Goal: Task Accomplishment & Management: Manage account settings

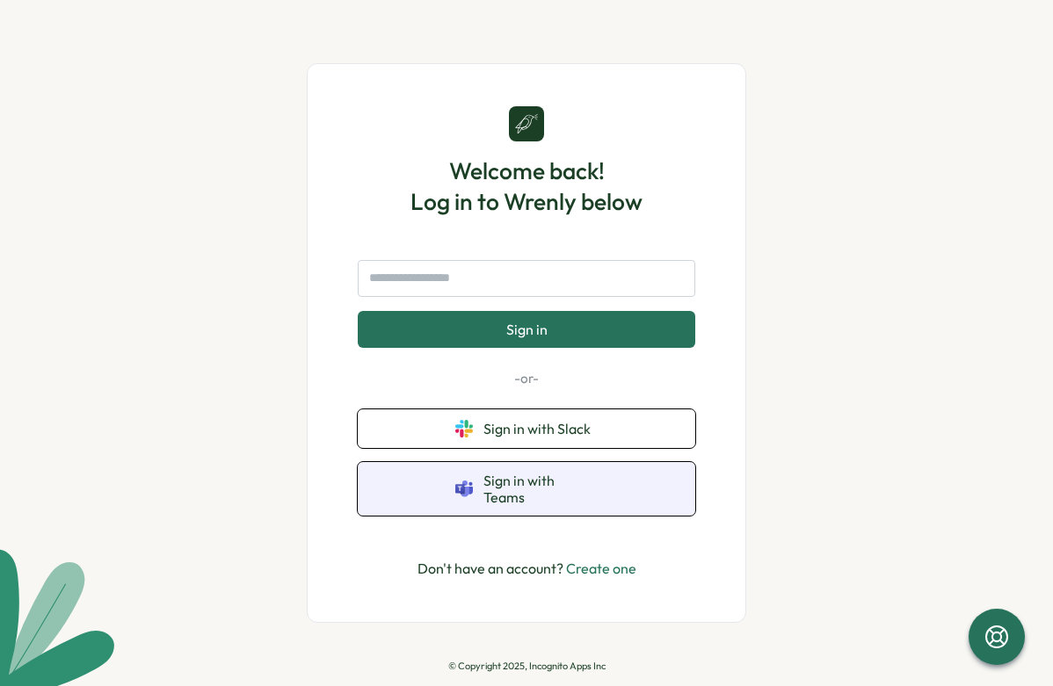
click at [573, 479] on button "Sign in with Teams" at bounding box center [526, 489] width 337 height 54
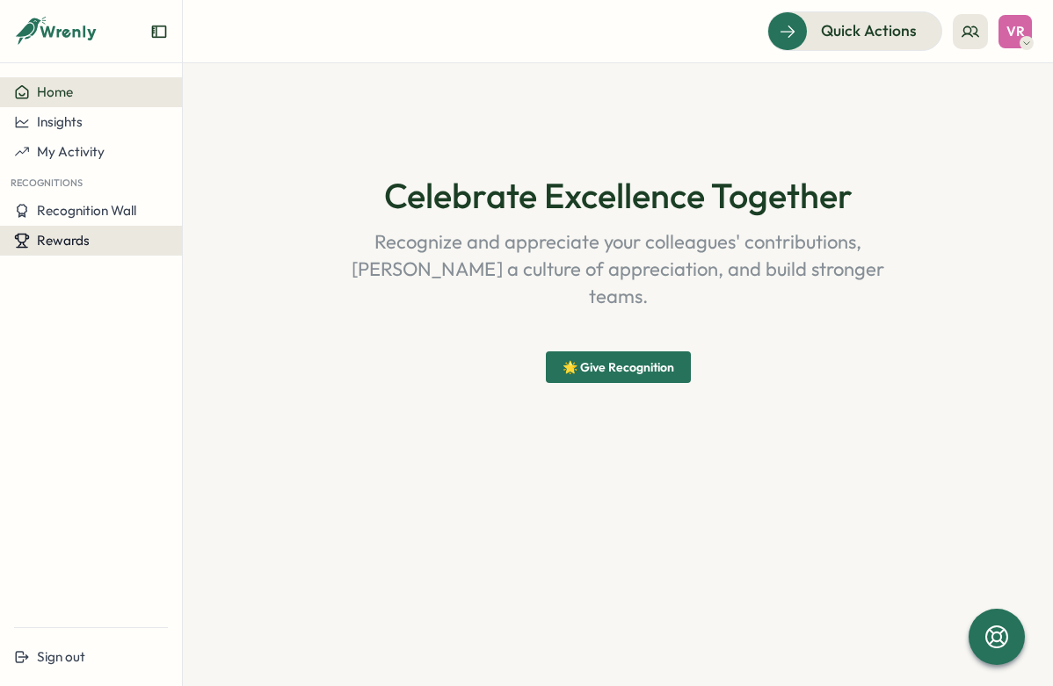
click at [84, 244] on span "Rewards" at bounding box center [63, 240] width 53 height 17
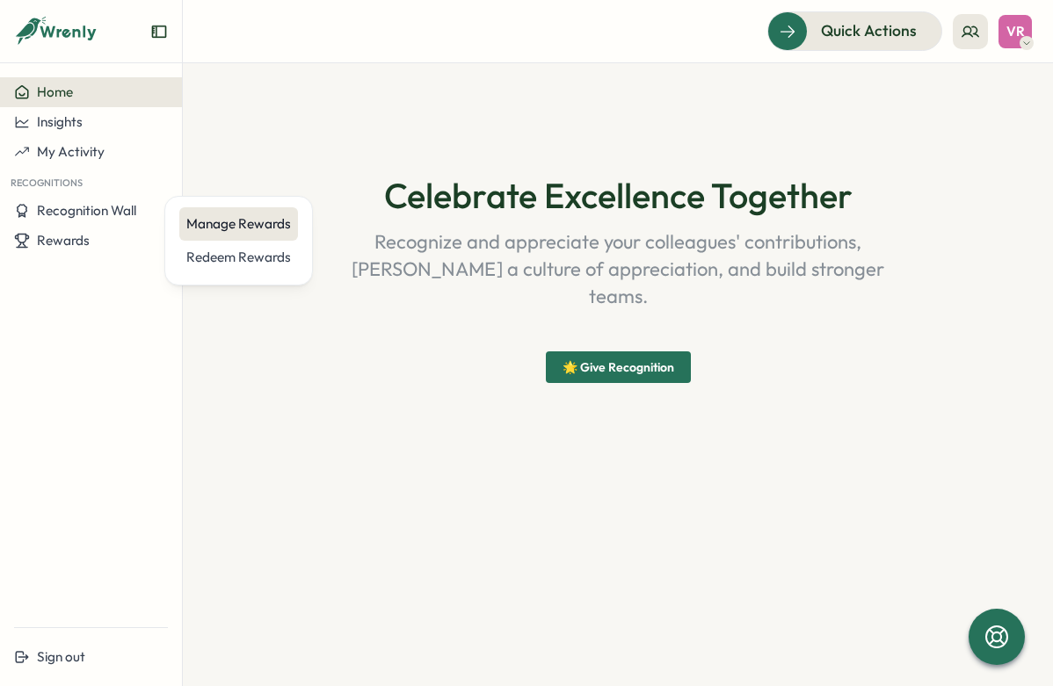
click at [239, 219] on div "Manage Rewards" at bounding box center [238, 223] width 105 height 19
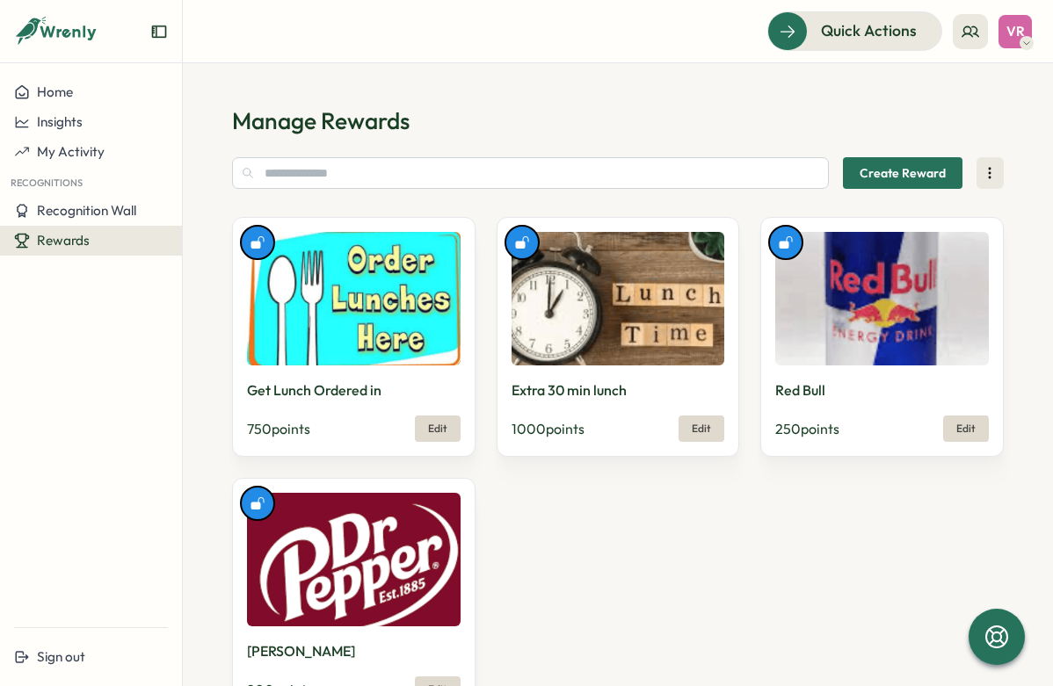
click at [432, 432] on span "Edit" at bounding box center [437, 429] width 19 height 11
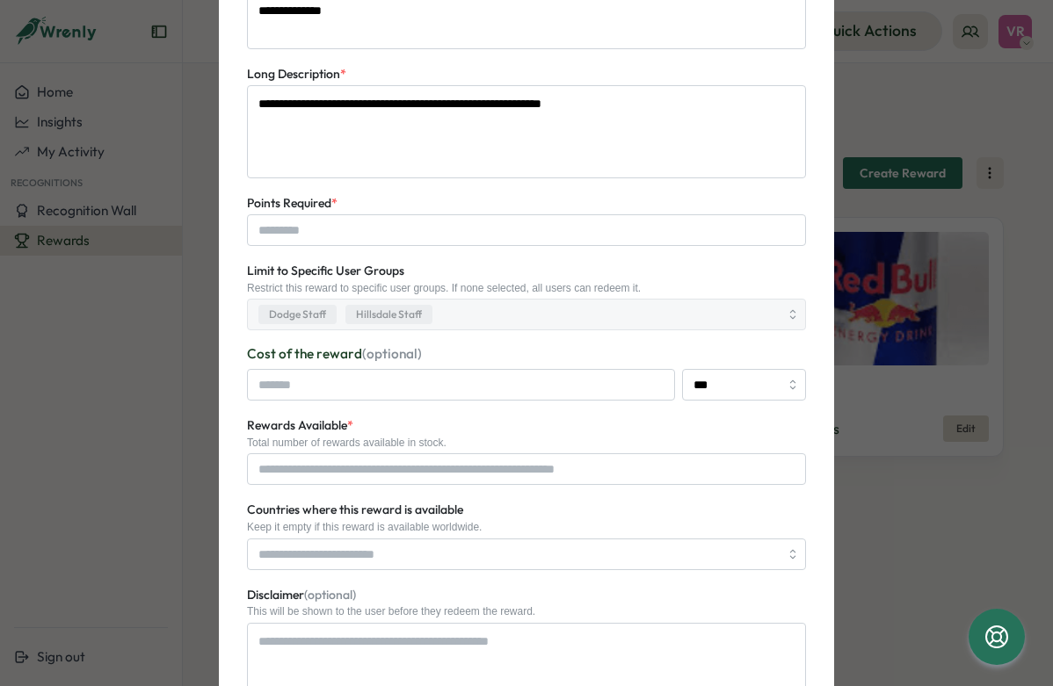
scroll to position [280, 0]
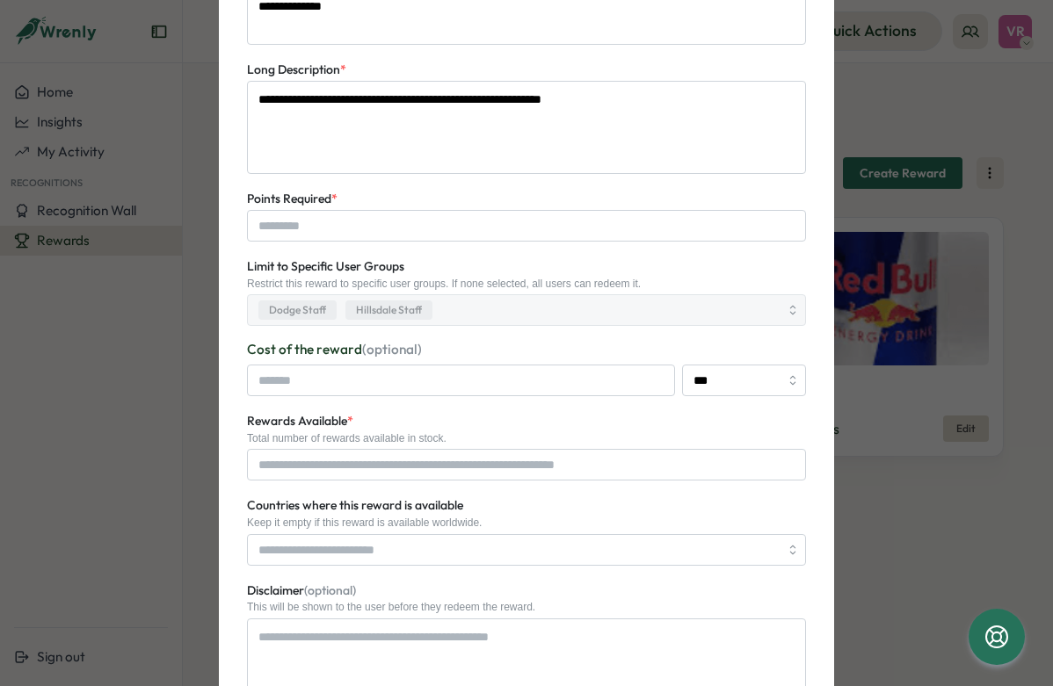
click at [786, 308] on div "Dodge Staff Hillsdale Staff" at bounding box center [526, 310] width 559 height 32
click at [407, 309] on span "Hillsdale Staff" at bounding box center [389, 310] width 66 height 17
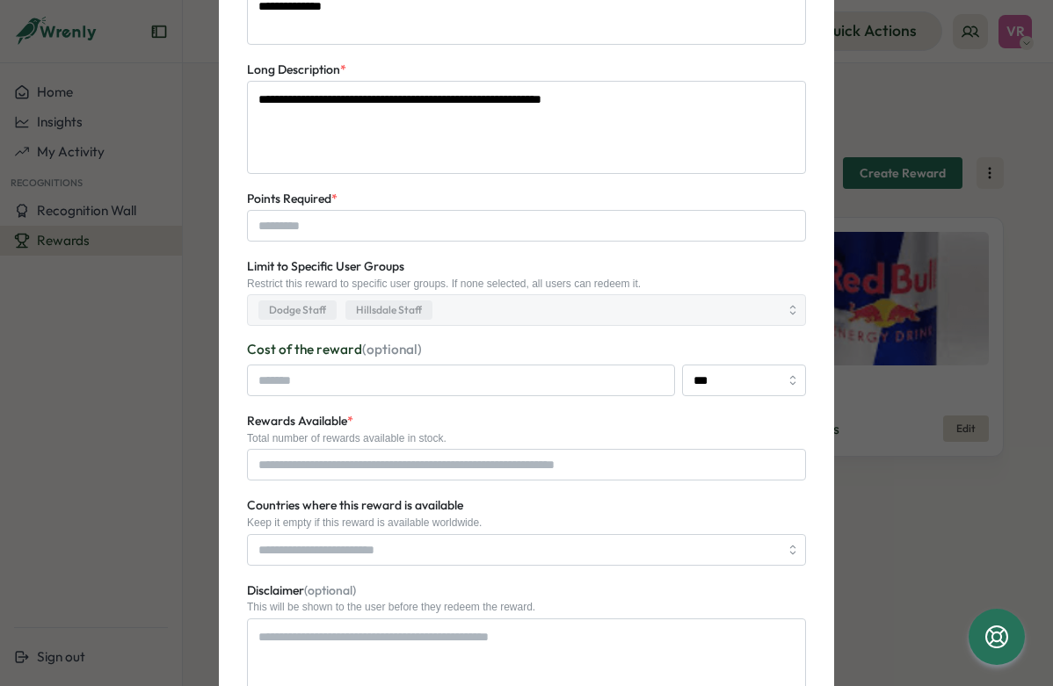
click at [407, 309] on span "Hillsdale Staff" at bounding box center [389, 310] width 66 height 17
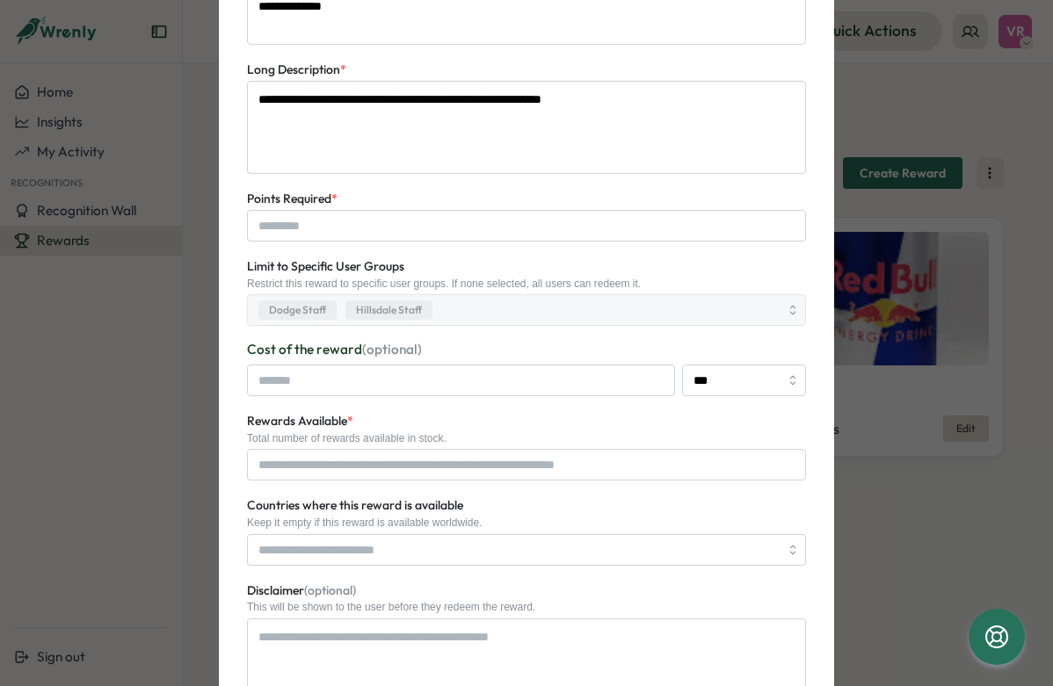
click at [407, 309] on span "Hillsdale Staff" at bounding box center [389, 310] width 66 height 17
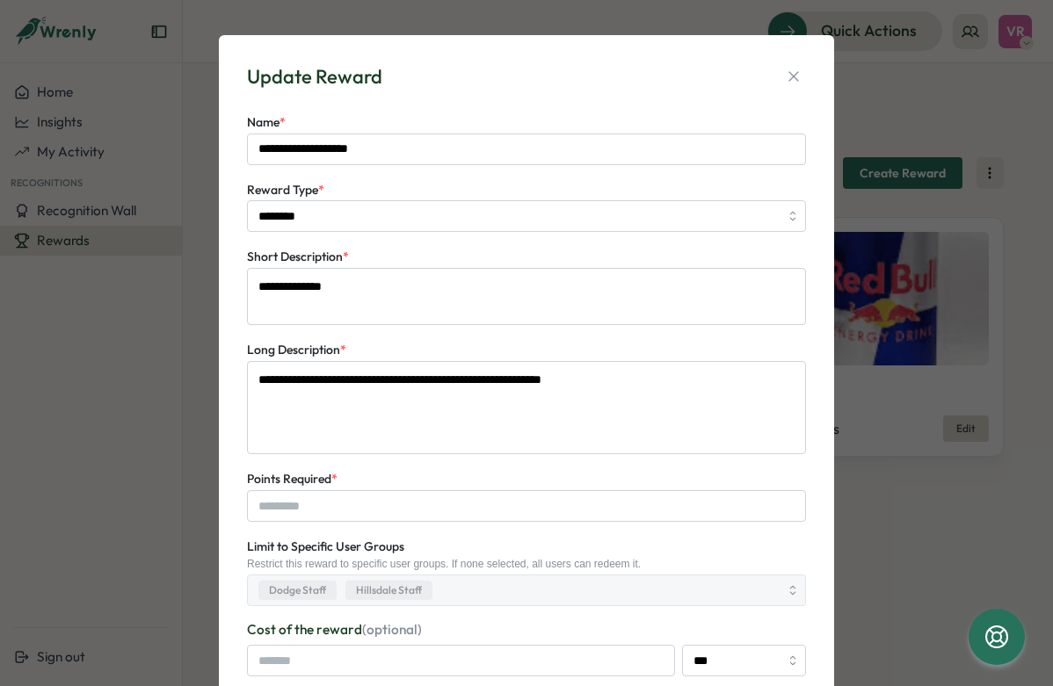
scroll to position [0, 0]
click at [785, 81] on icon "button" at bounding box center [794, 77] width 18 height 18
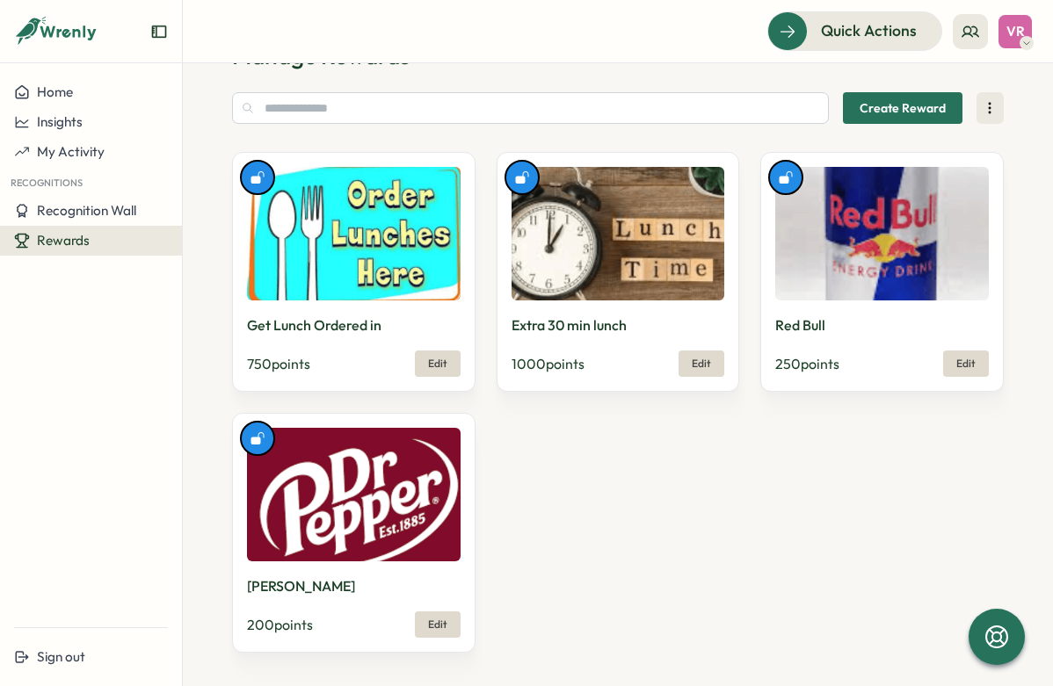
scroll to position [66, 0]
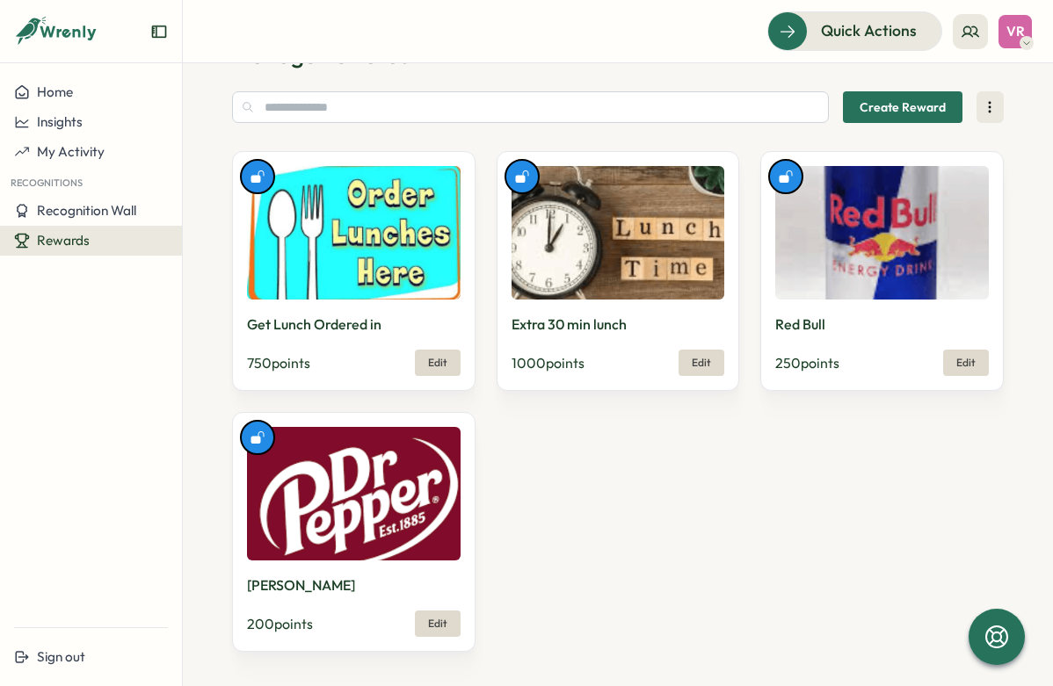
click at [889, 107] on span "Create Reward" at bounding box center [902, 107] width 86 height 30
type textarea "*"
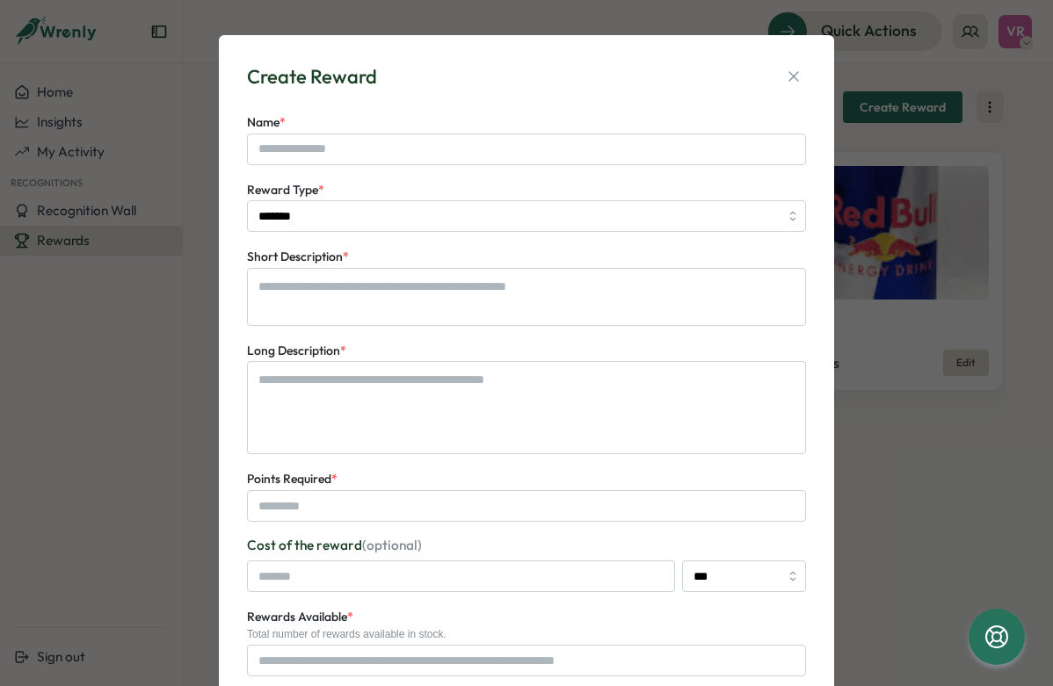
scroll to position [0, 0]
click at [787, 72] on icon "button" at bounding box center [794, 77] width 18 height 18
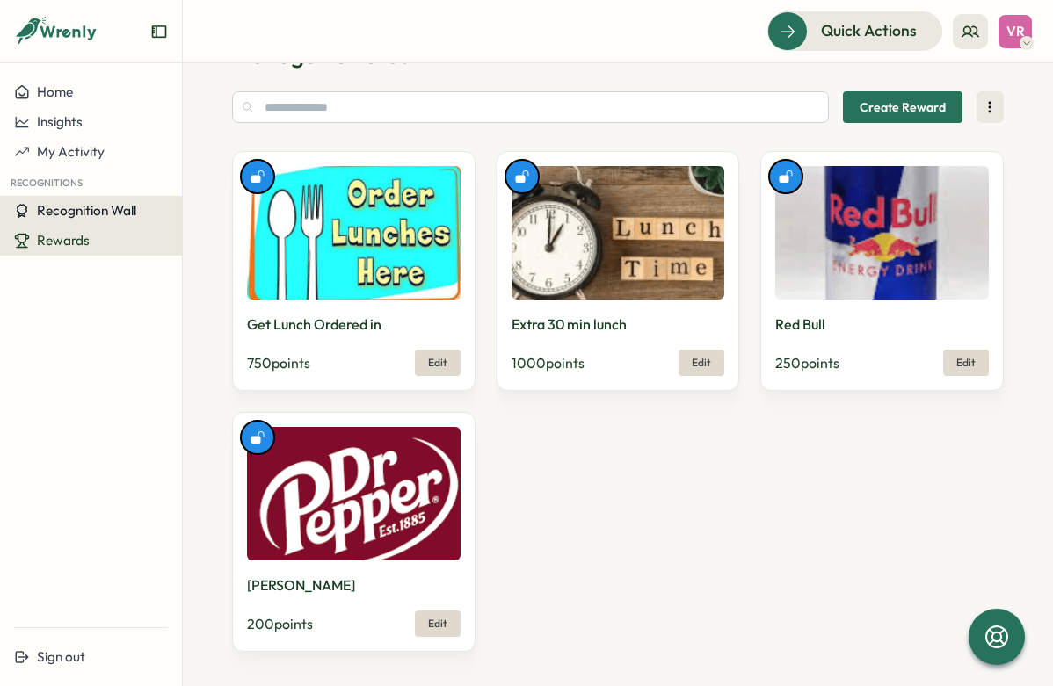
click at [130, 210] on span "Recognition Wall" at bounding box center [86, 210] width 99 height 17
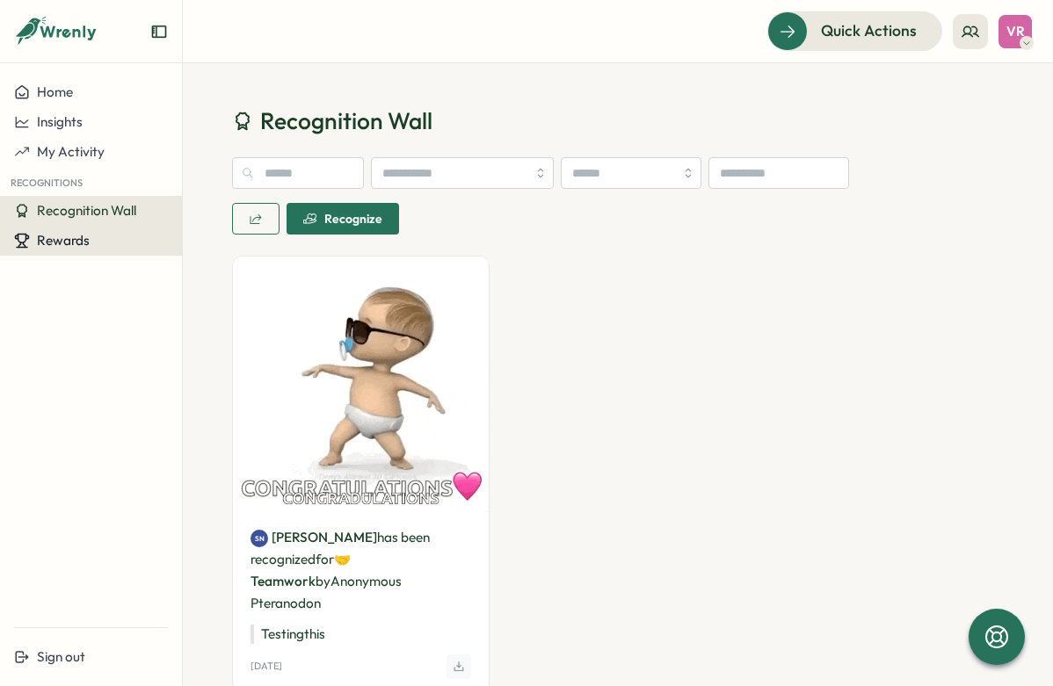
click at [110, 243] on div "Rewards" at bounding box center [91, 241] width 154 height 16
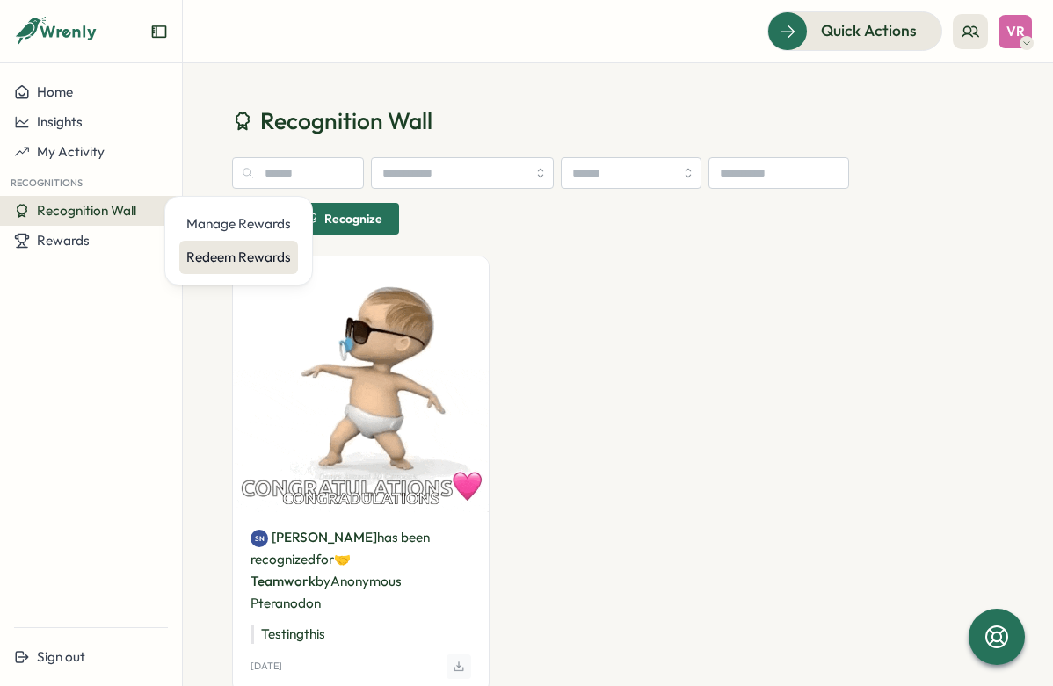
click at [202, 257] on div "Redeem Rewards" at bounding box center [238, 257] width 105 height 19
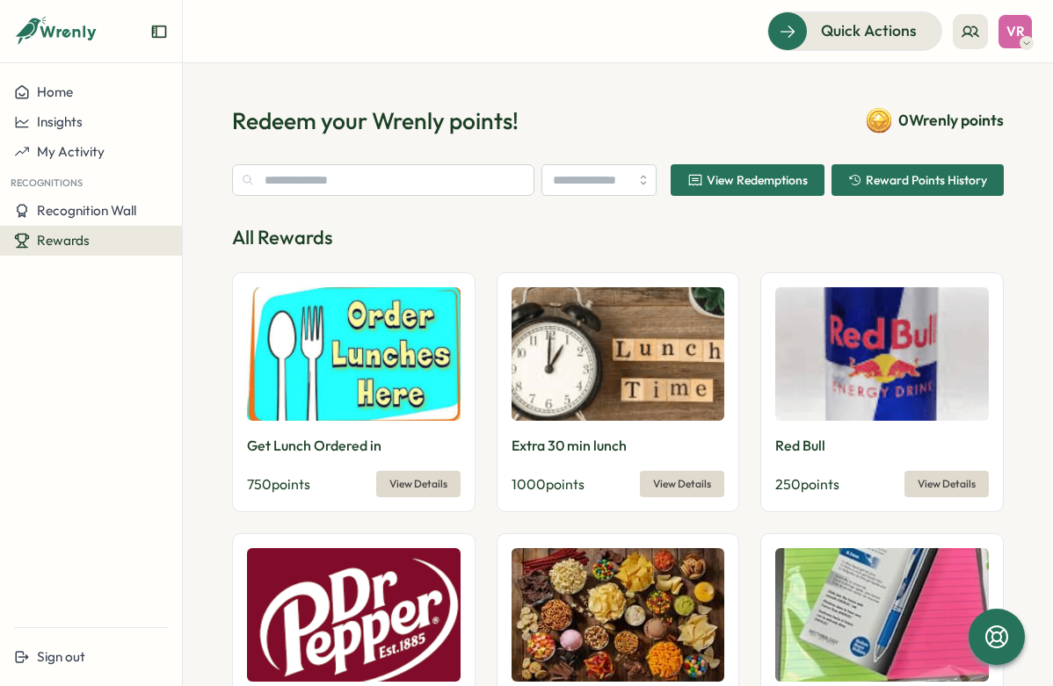
type input "**********"
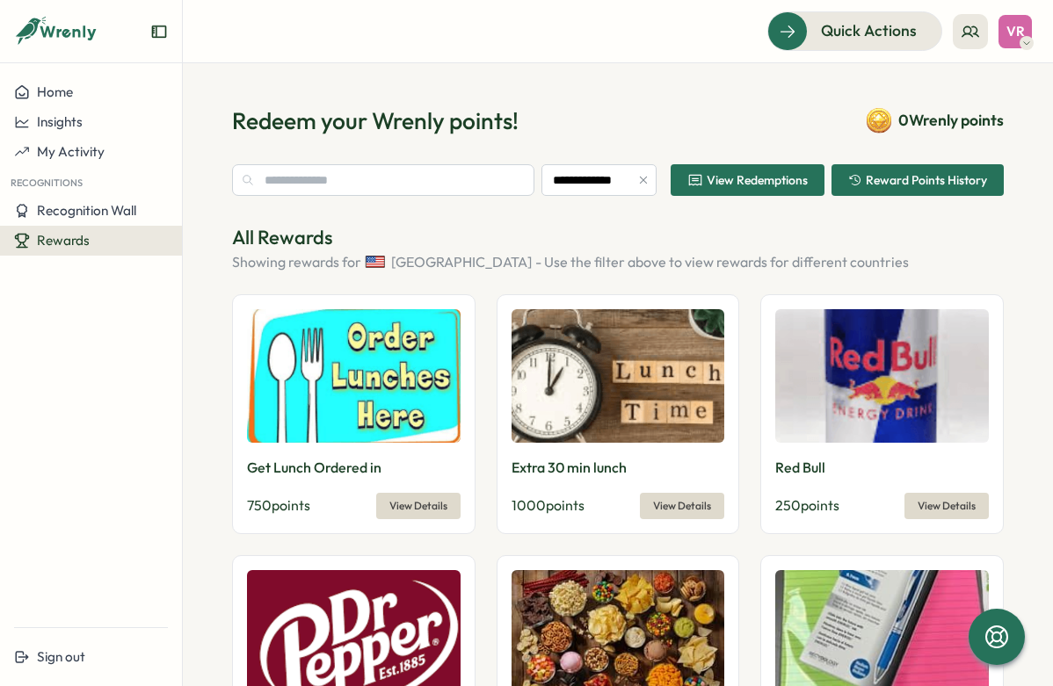
click at [143, 241] on div "Rewards" at bounding box center [91, 241] width 154 height 16
click at [232, 221] on div "Manage Rewards" at bounding box center [238, 223] width 105 height 19
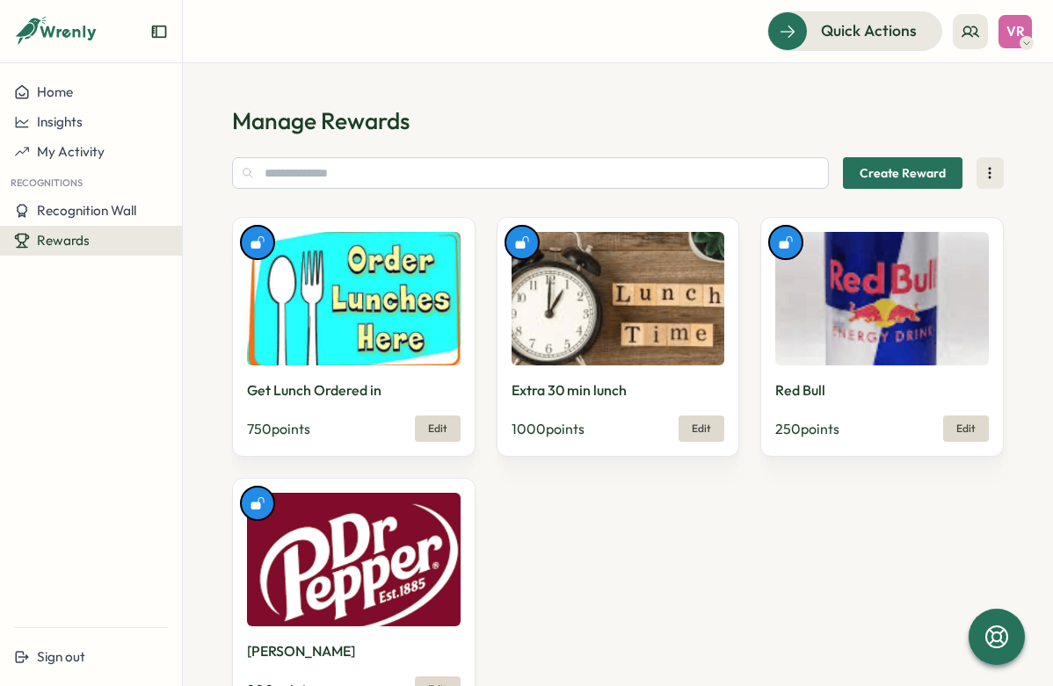
click at [134, 233] on div "Rewards" at bounding box center [91, 241] width 154 height 16
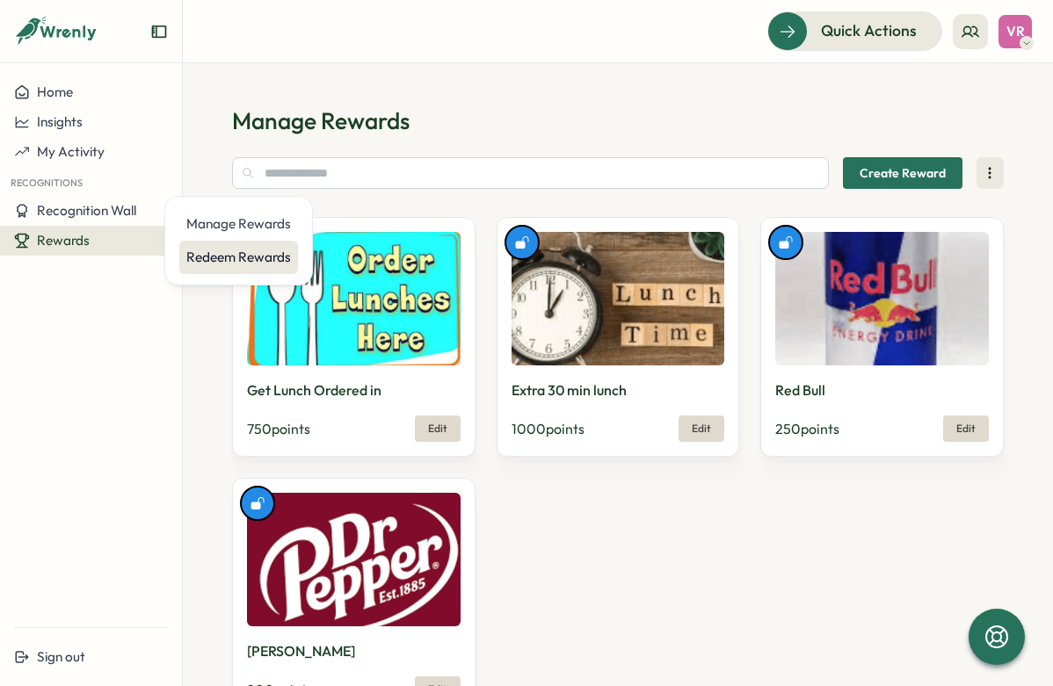
click at [217, 263] on div "Redeem Rewards" at bounding box center [238, 257] width 105 height 19
